Goal: Register for event/course

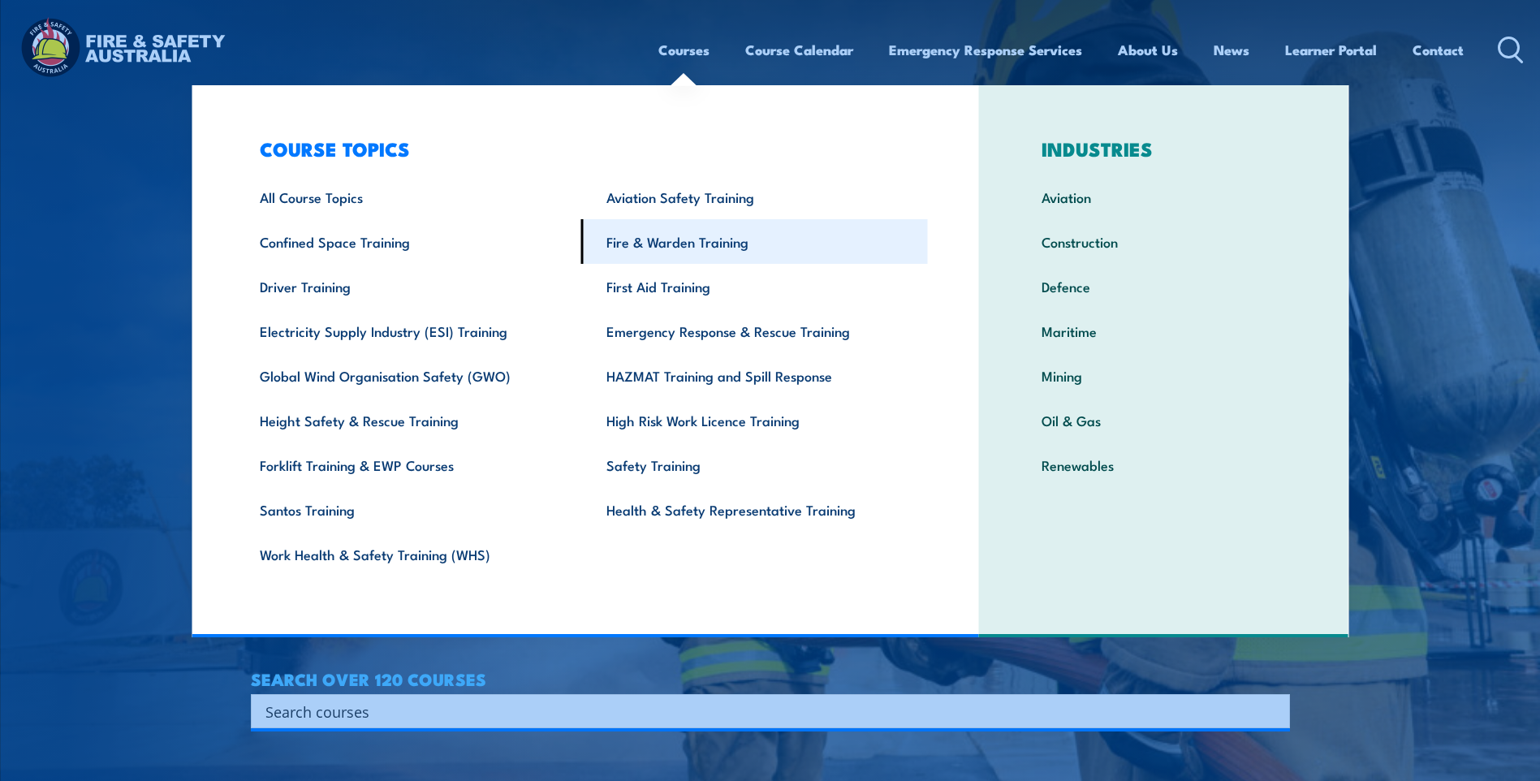
click at [684, 241] on link "Fire & Warden Training" at bounding box center [754, 241] width 347 height 45
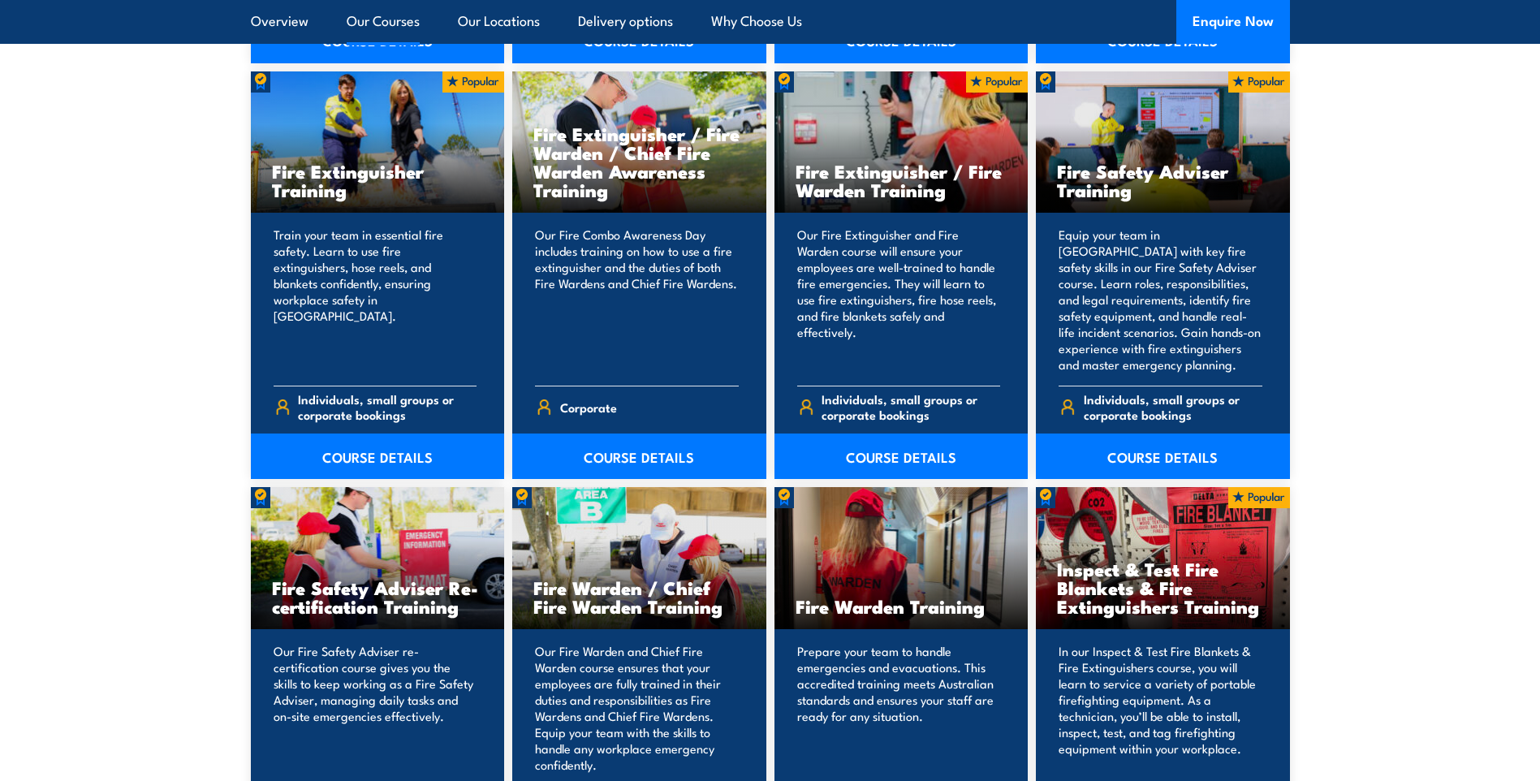
scroll to position [1698, 0]
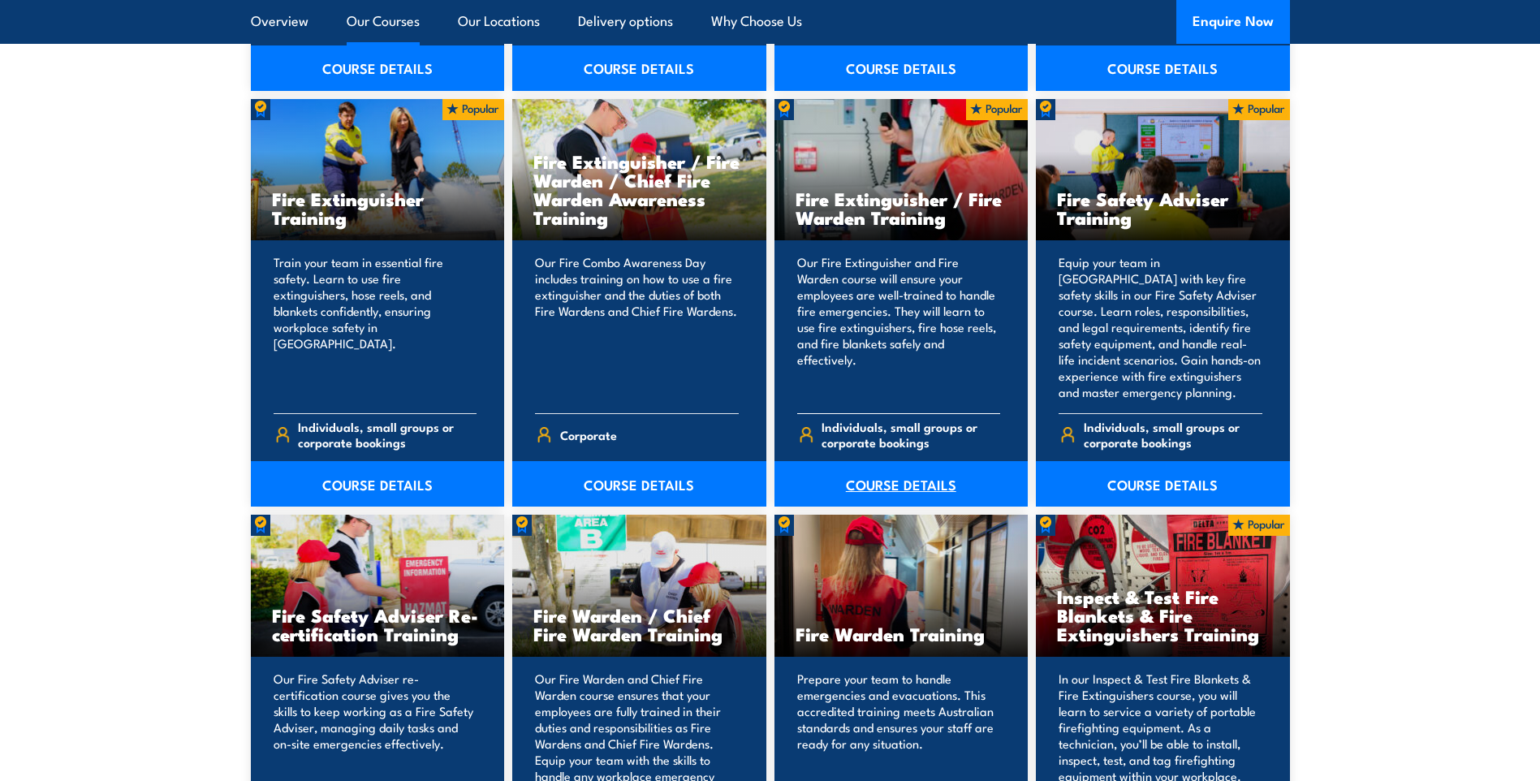
click at [922, 494] on link "COURSE DETAILS" at bounding box center [901, 483] width 254 height 45
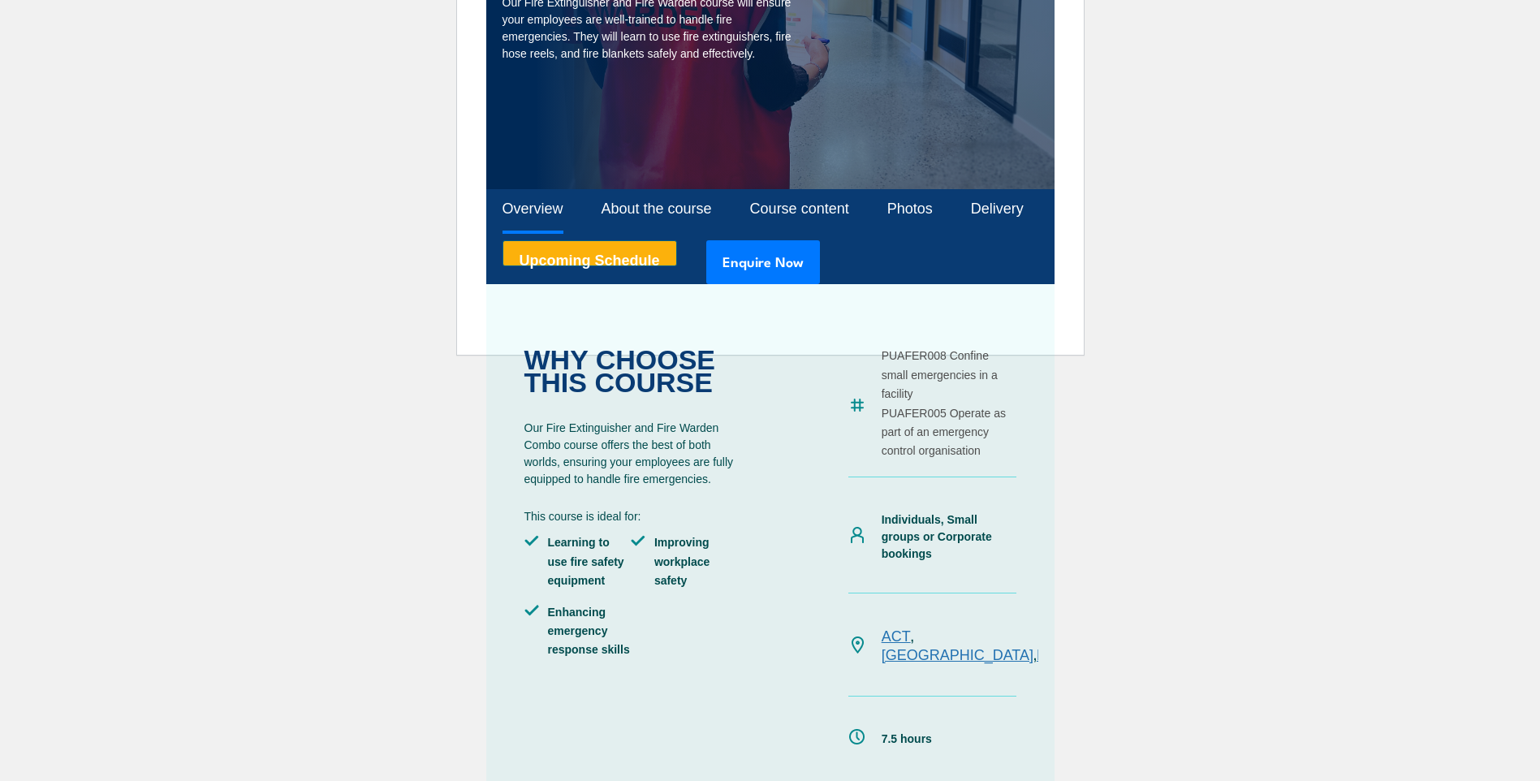
scroll to position [507, 0]
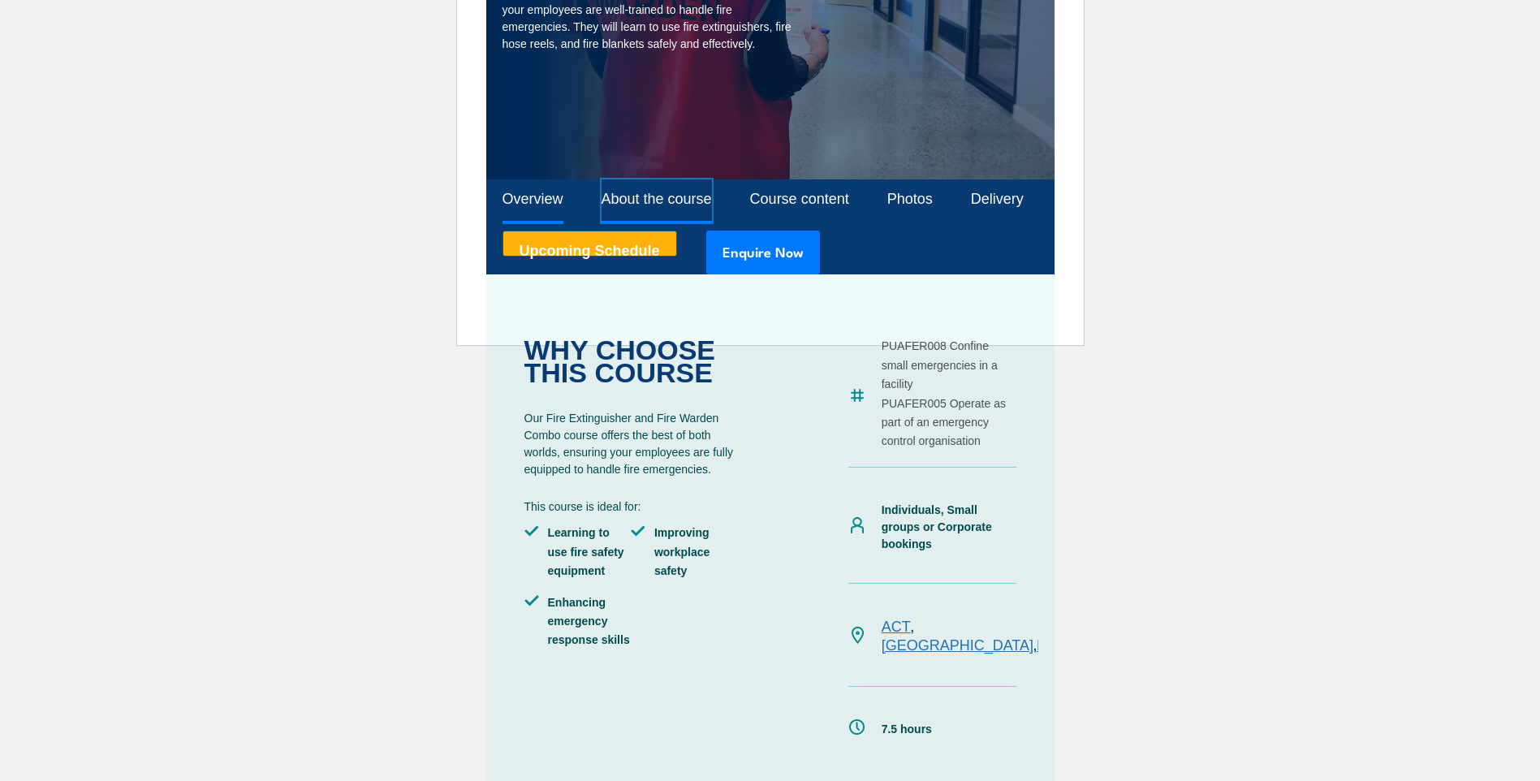
click at [644, 211] on link "About the course" at bounding box center [657, 200] width 110 height 43
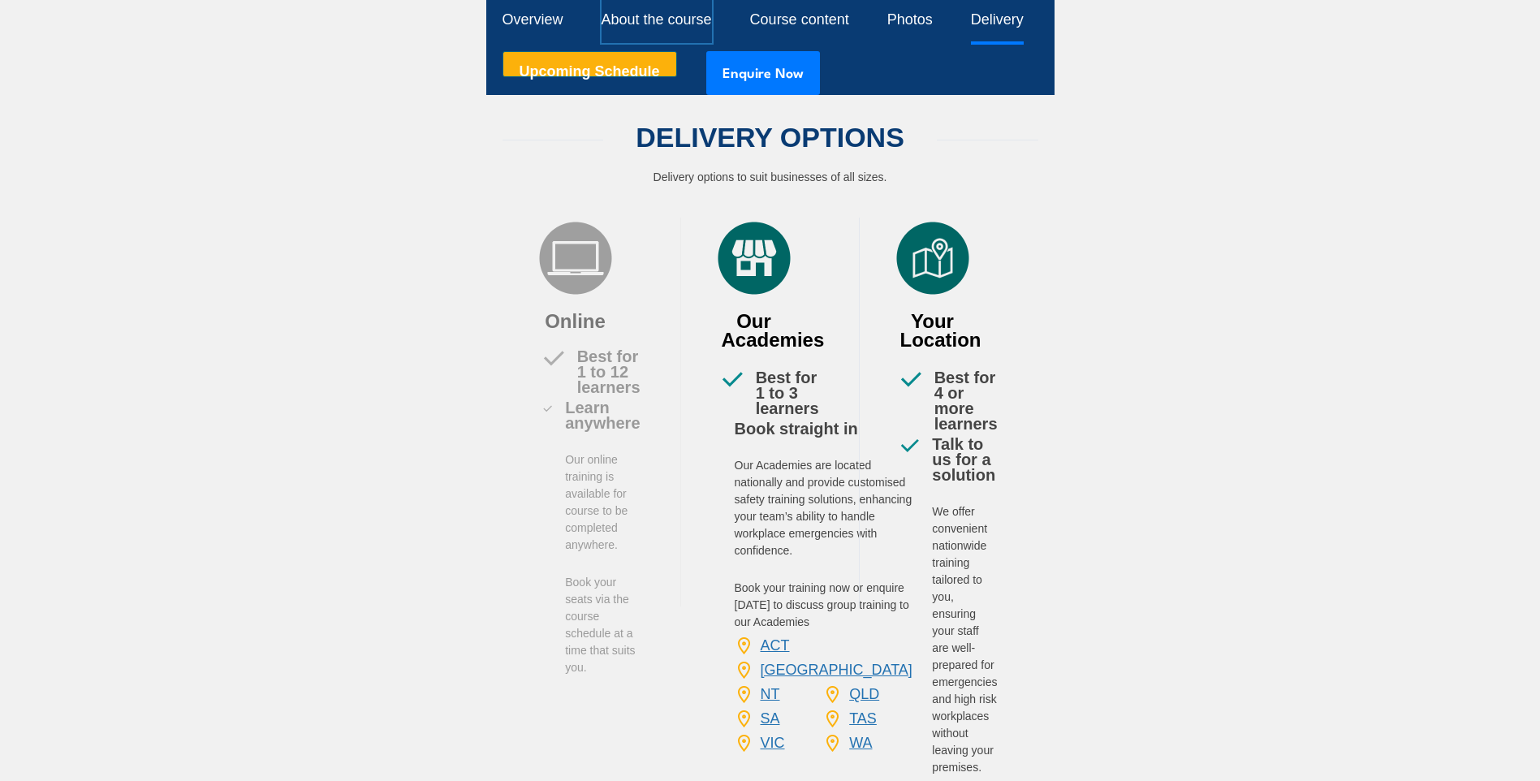
scroll to position [3133, 0]
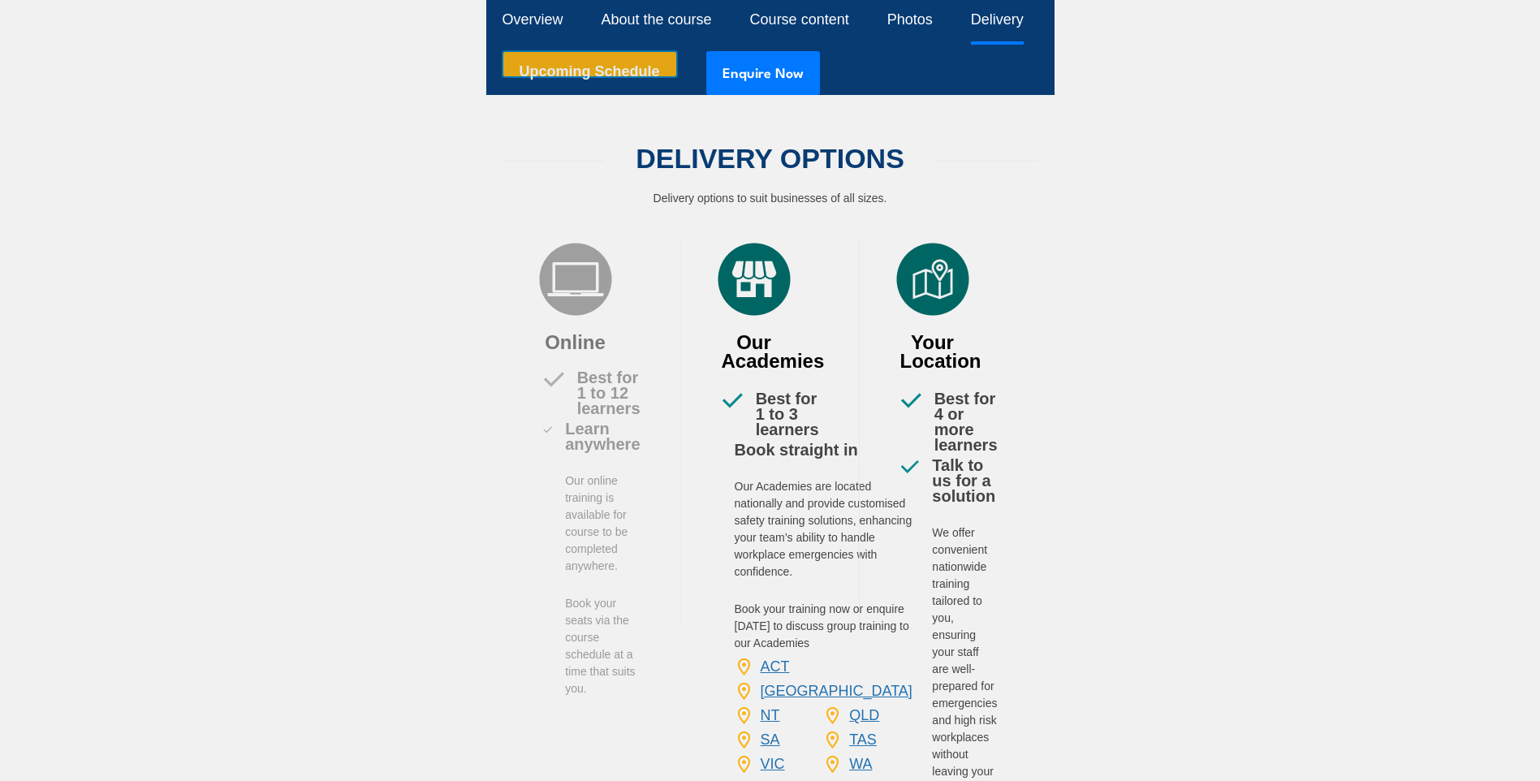
click at [595, 75] on link "Upcoming Schedule" at bounding box center [589, 64] width 175 height 26
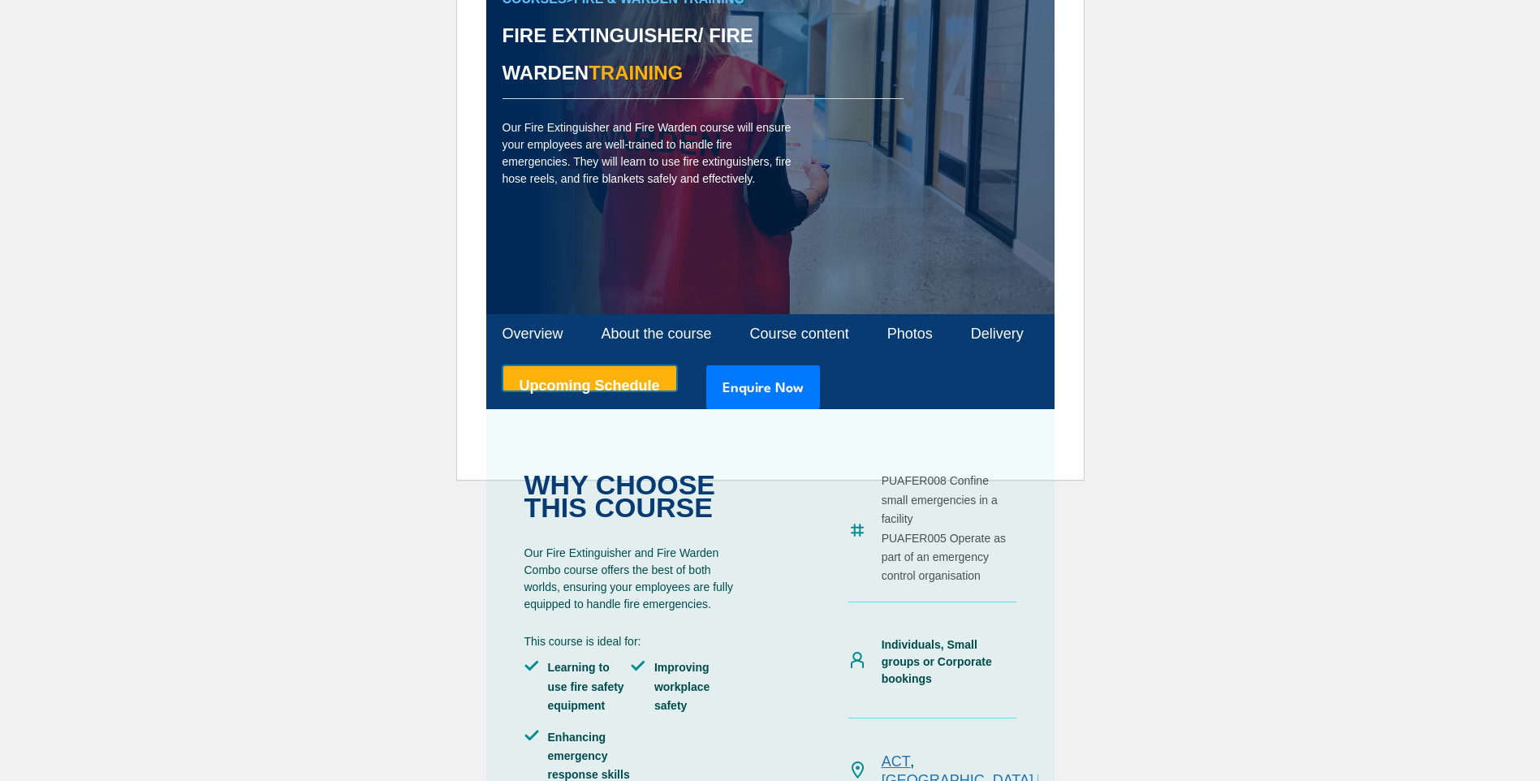
scroll to position [401, 0]
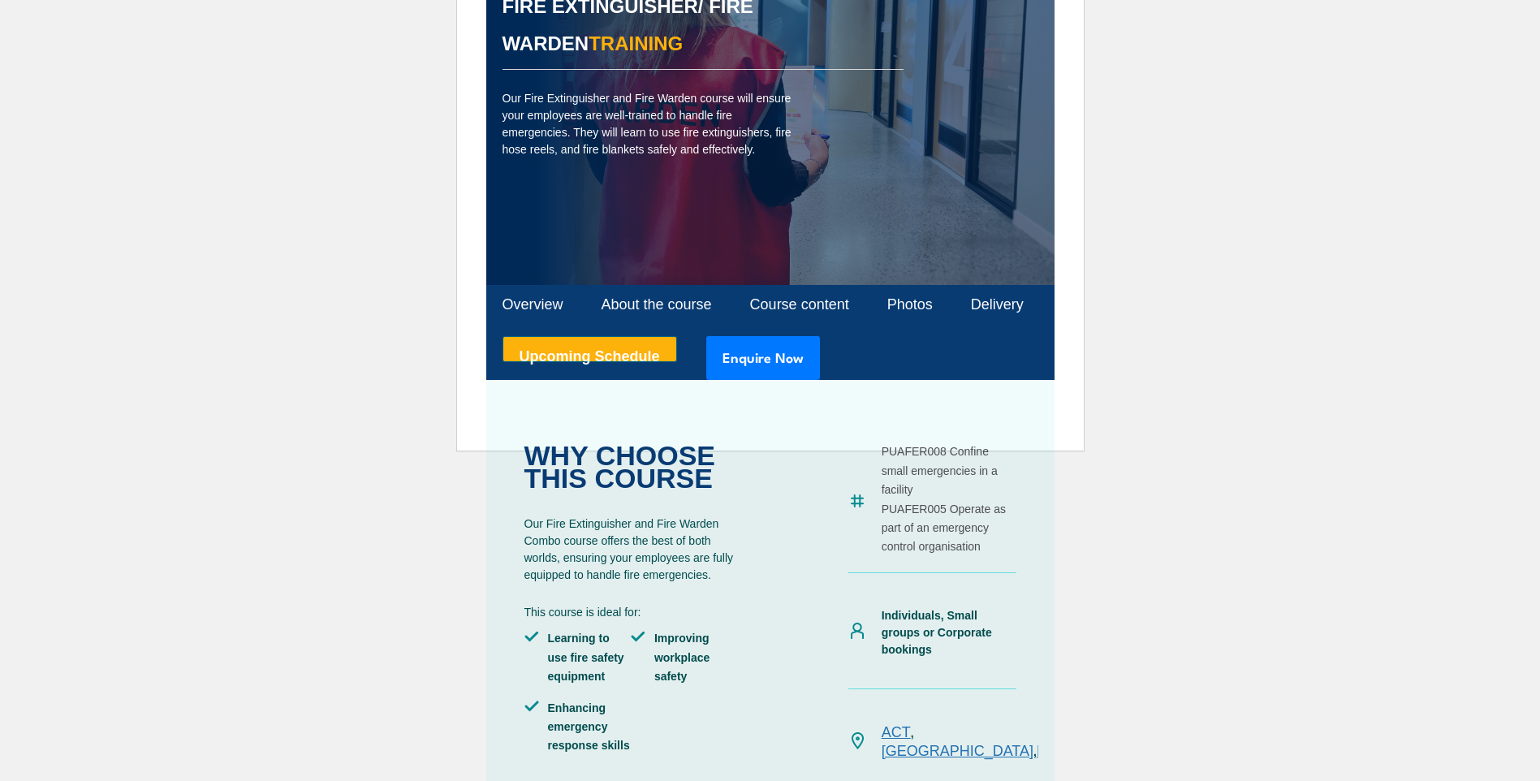
click at [1059, 743] on link "QLD" at bounding box center [1074, 751] width 30 height 16
